Goal: Transaction & Acquisition: Purchase product/service

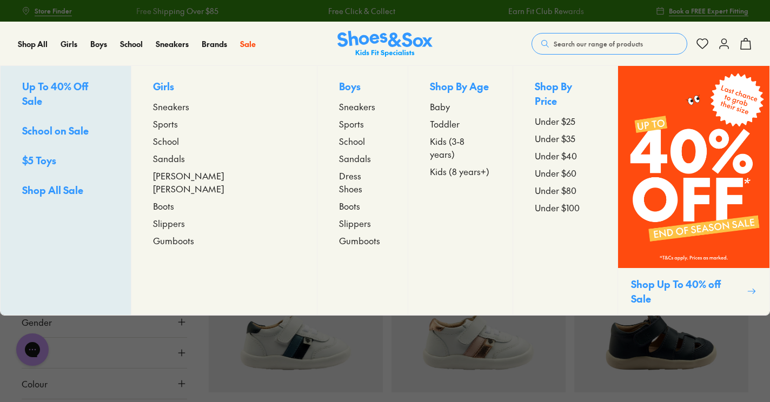
click at [187, 87] on p "Girls" at bounding box center [224, 87] width 142 height 17
click at [185, 106] on span "Sneakers" at bounding box center [171, 106] width 36 height 13
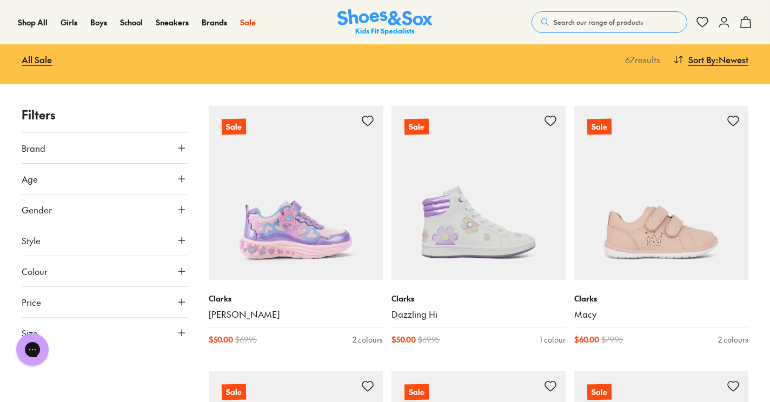
scroll to position [162, 0]
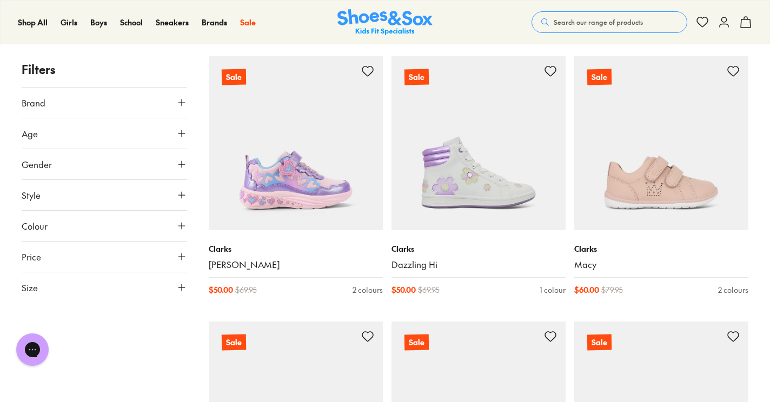
click at [181, 287] on icon at bounding box center [181, 287] width 11 height 11
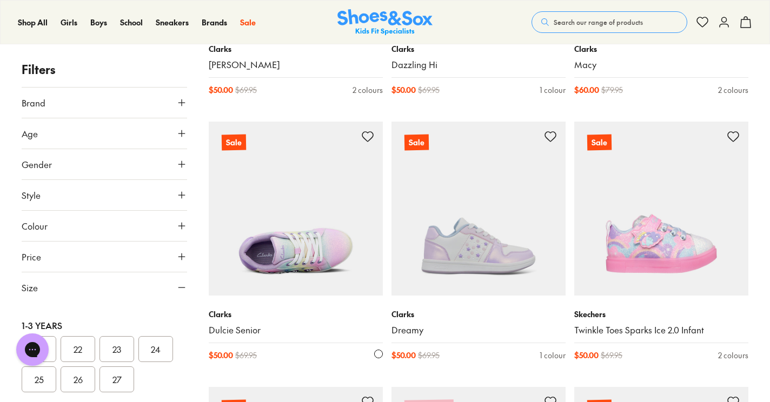
scroll to position [379, 0]
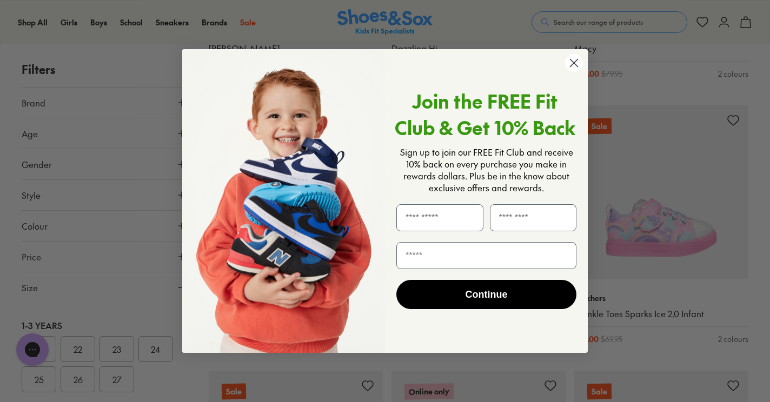
click at [571, 66] on icon "Close dialog" at bounding box center [575, 63] width 8 height 8
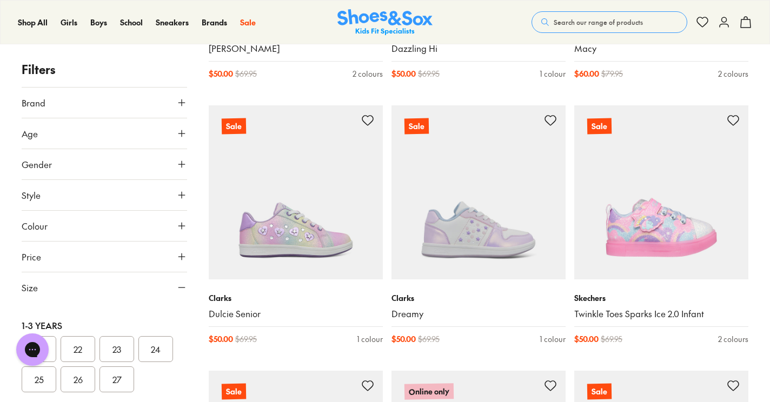
click at [47, 382] on button "25" at bounding box center [39, 380] width 35 height 26
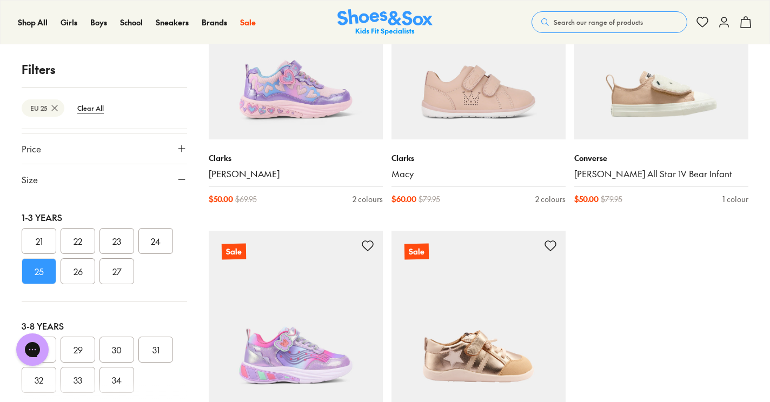
scroll to position [268, 0]
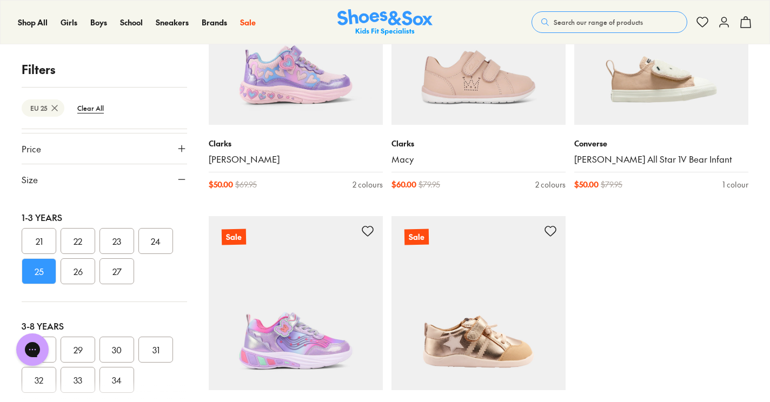
click at [122, 277] on button "27" at bounding box center [117, 271] width 35 height 26
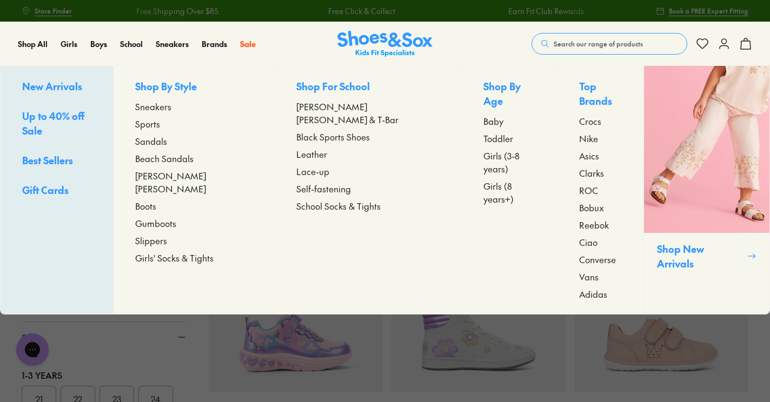
click at [483, 132] on span "Toddler" at bounding box center [498, 138] width 30 height 13
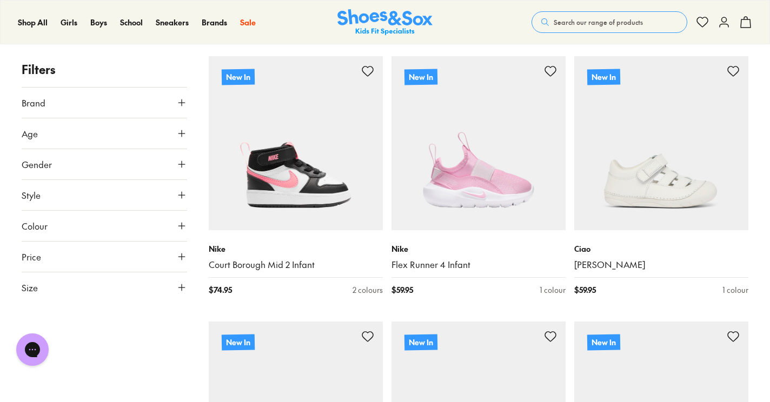
click at [176, 290] on button "Size" at bounding box center [104, 288] width 165 height 30
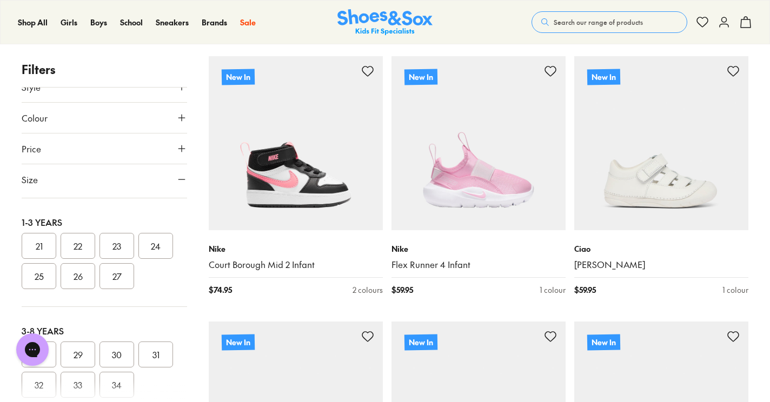
scroll to position [108, 0]
click at [37, 270] on button "25" at bounding box center [39, 271] width 35 height 26
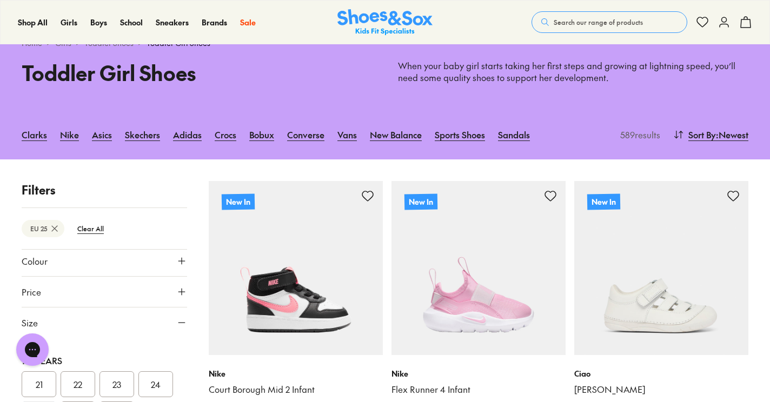
scroll to position [150, 0]
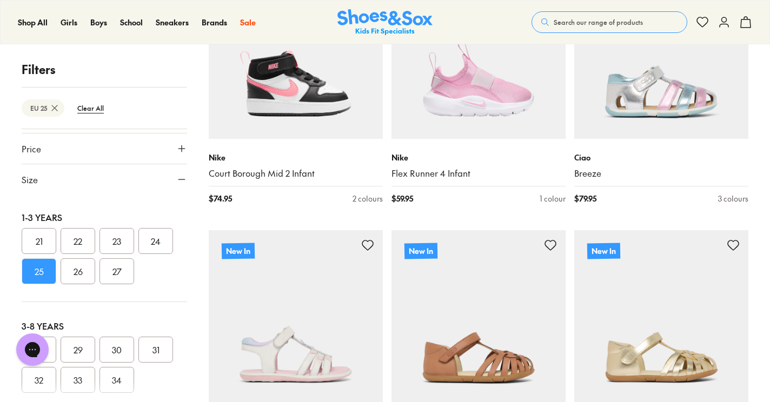
click at [116, 271] on button "27" at bounding box center [117, 271] width 35 height 26
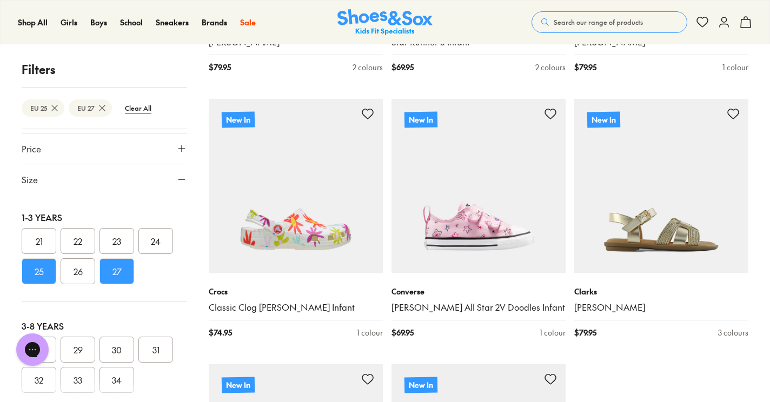
scroll to position [2539, 0]
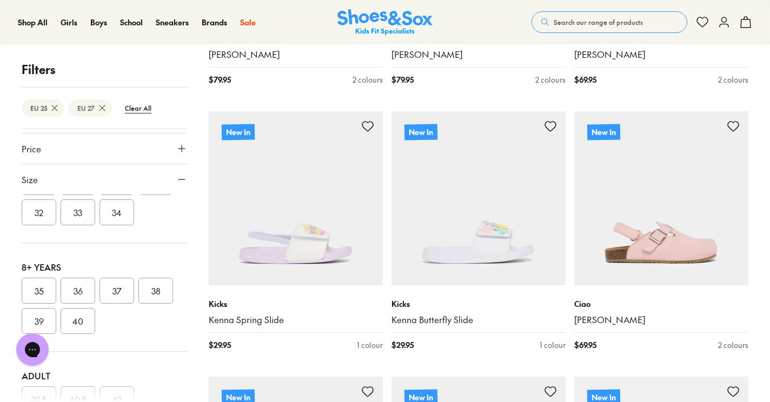
scroll to position [3028, 0]
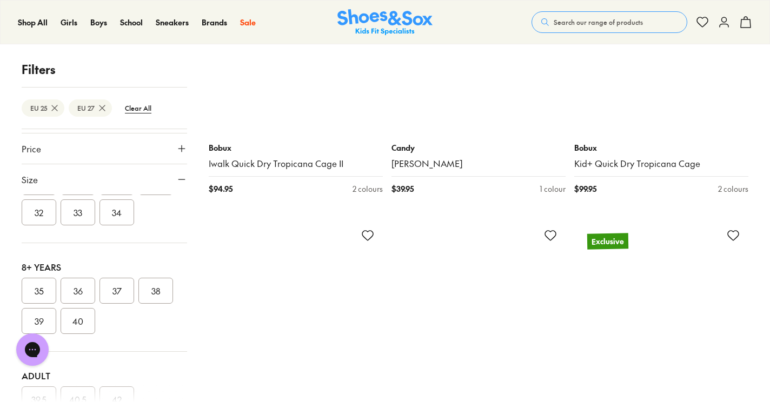
scroll to position [6219, 0]
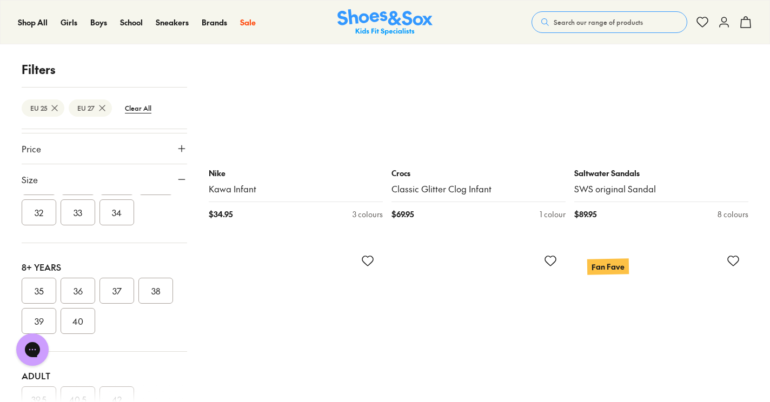
scroll to position [13952, 0]
